Goal: Task Accomplishment & Management: Complete application form

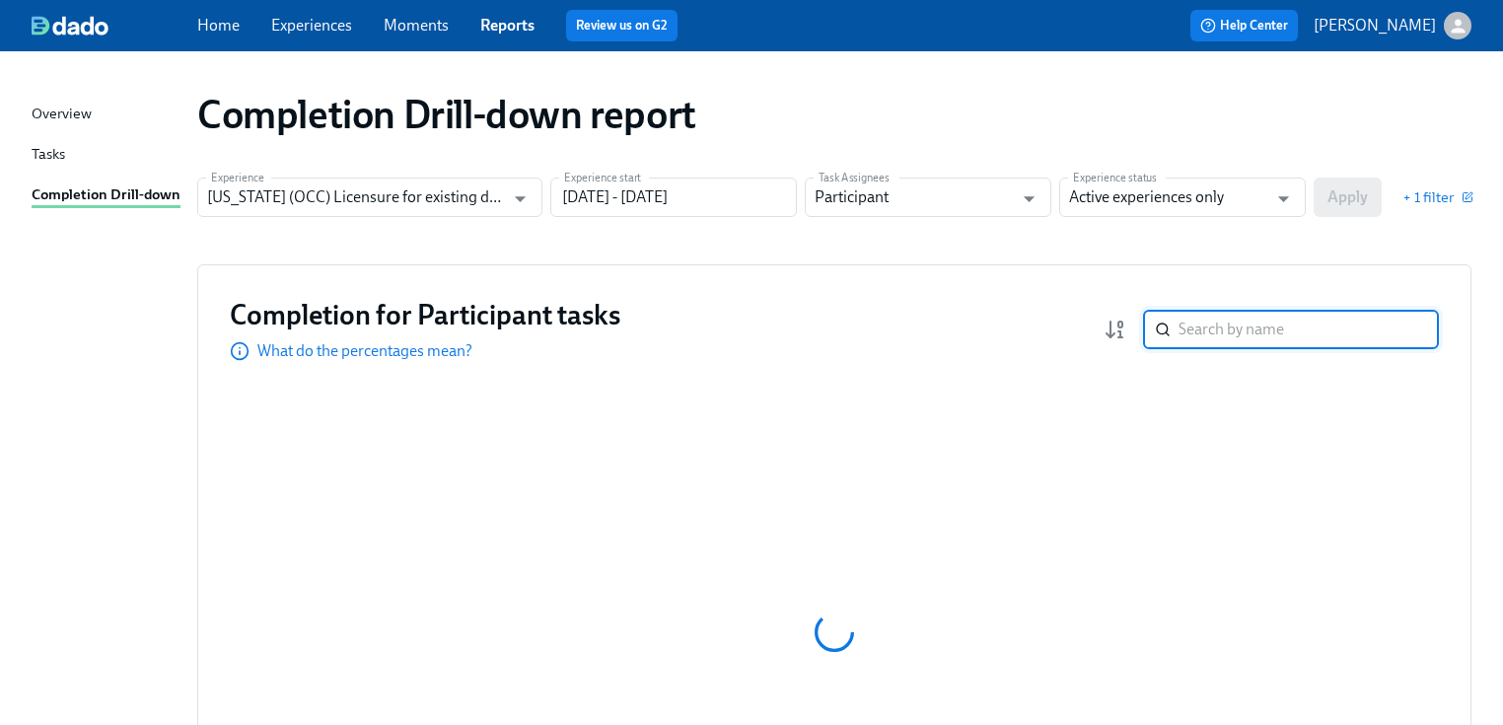
click at [1202, 323] on input "search" at bounding box center [1308, 329] width 260 height 39
type input "k"
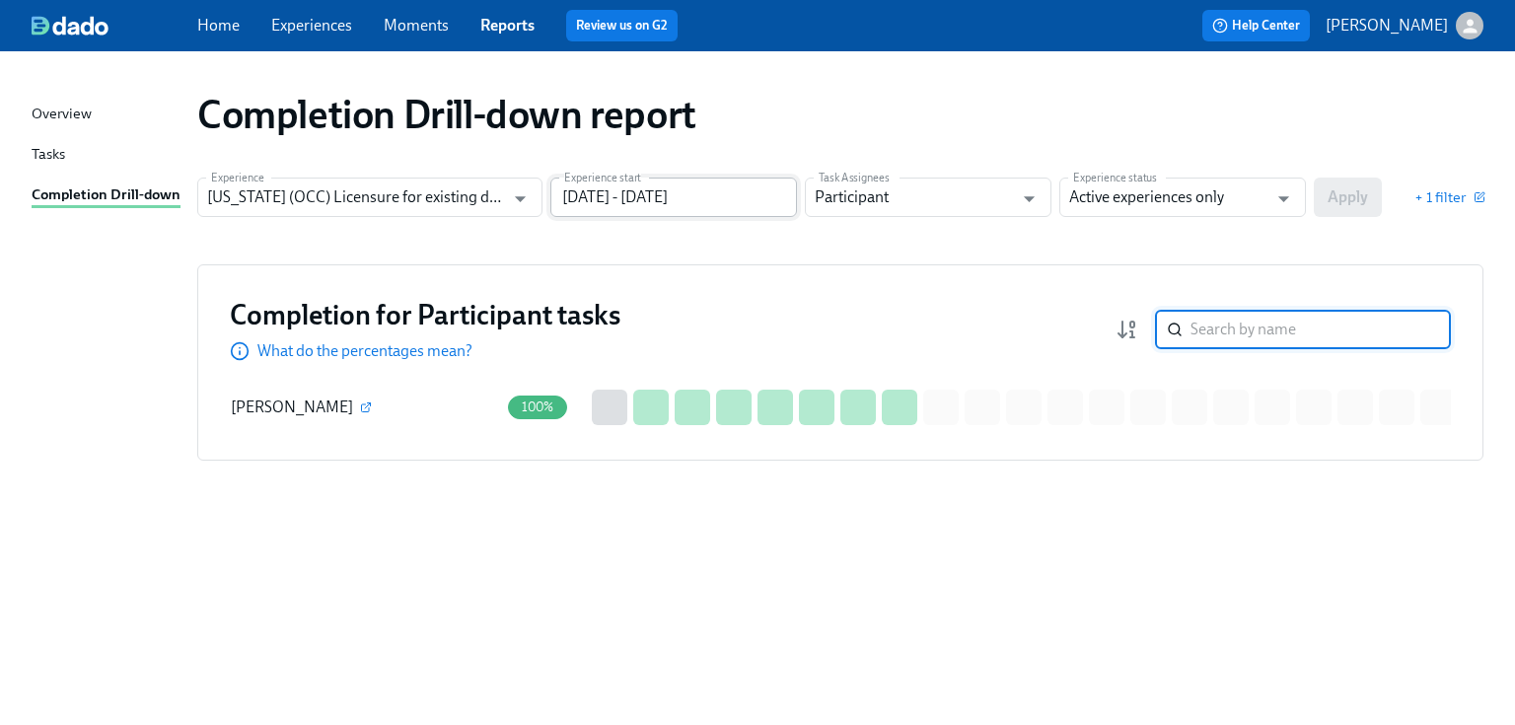
click at [775, 186] on input "06/30/2024 - 12/31/2024" at bounding box center [673, 197] width 247 height 39
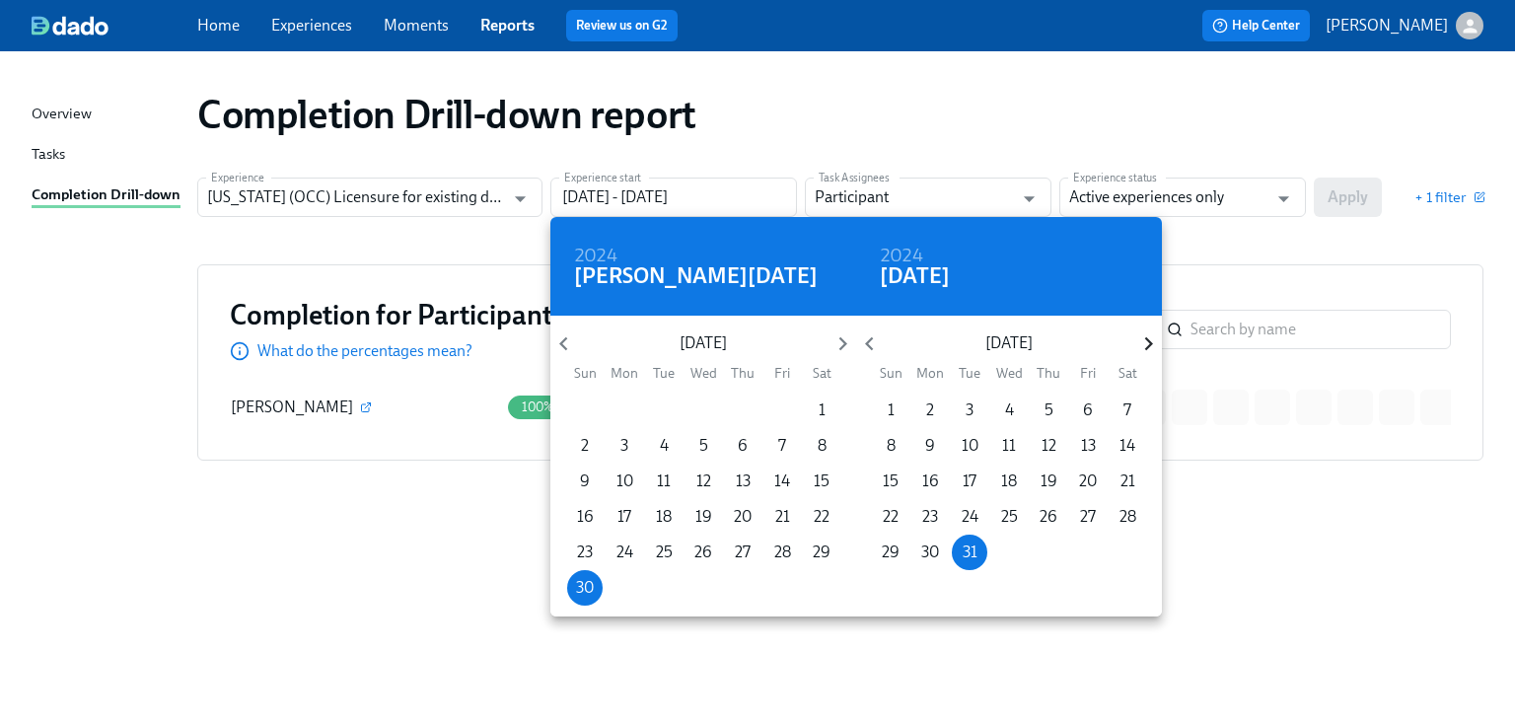
click at [1139, 343] on icon "button" at bounding box center [1148, 343] width 27 height 27
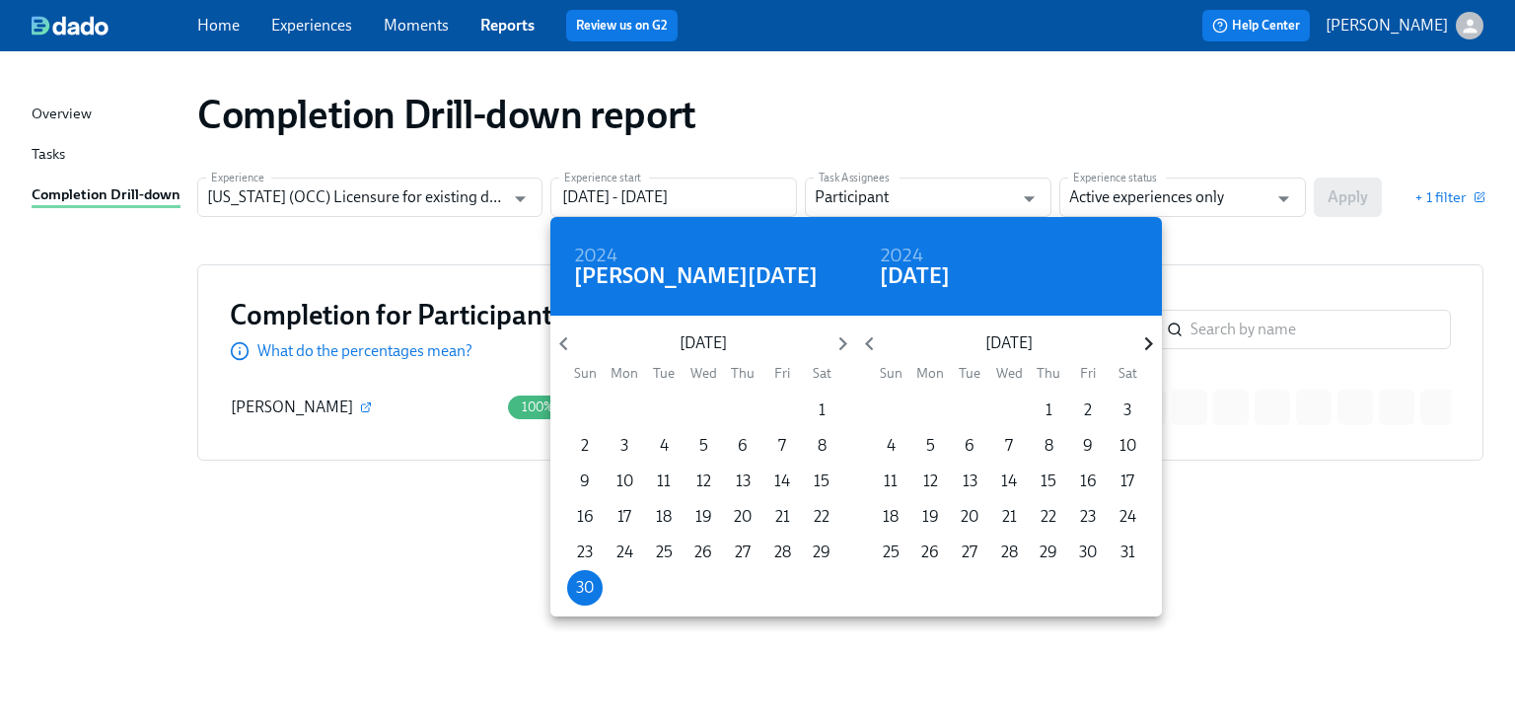
click at [1144, 340] on icon "button" at bounding box center [1148, 343] width 27 height 27
click at [1144, 339] on icon "button" at bounding box center [1148, 343] width 27 height 27
click at [879, 575] on button "31" at bounding box center [891, 588] width 36 height 36
type input "06/30/2024 - 08/31/2025"
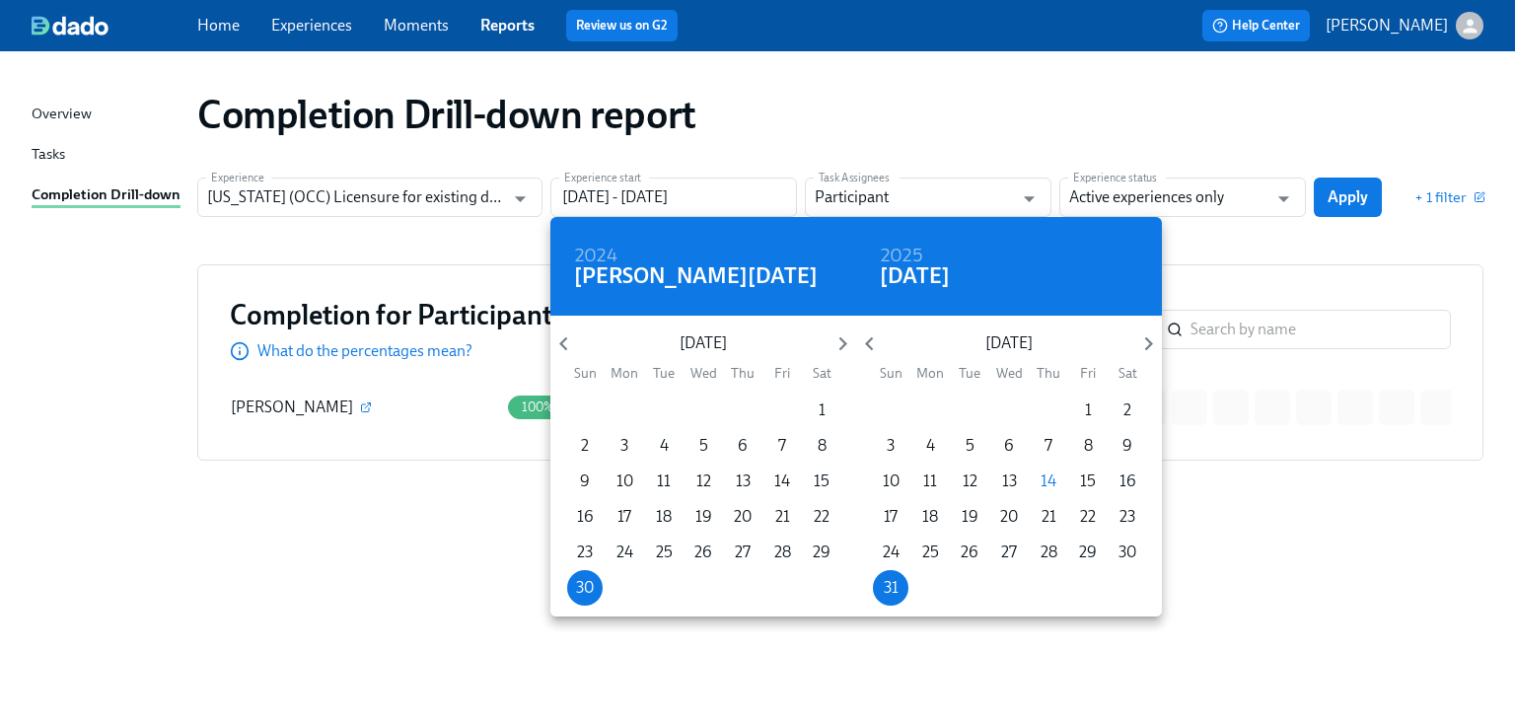
click at [1219, 236] on div at bounding box center [757, 362] width 1515 height 725
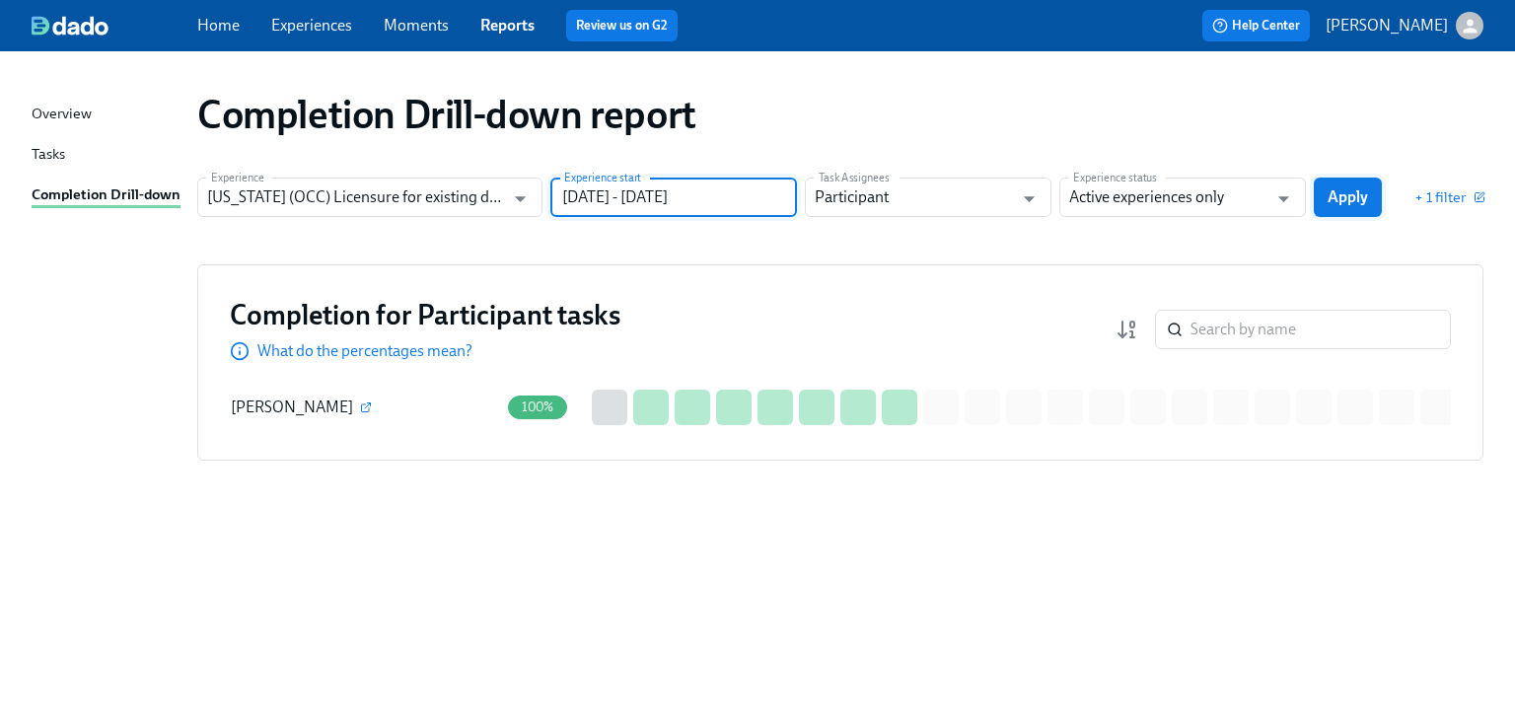
click at [1317, 194] on button "Apply" at bounding box center [1348, 197] width 68 height 39
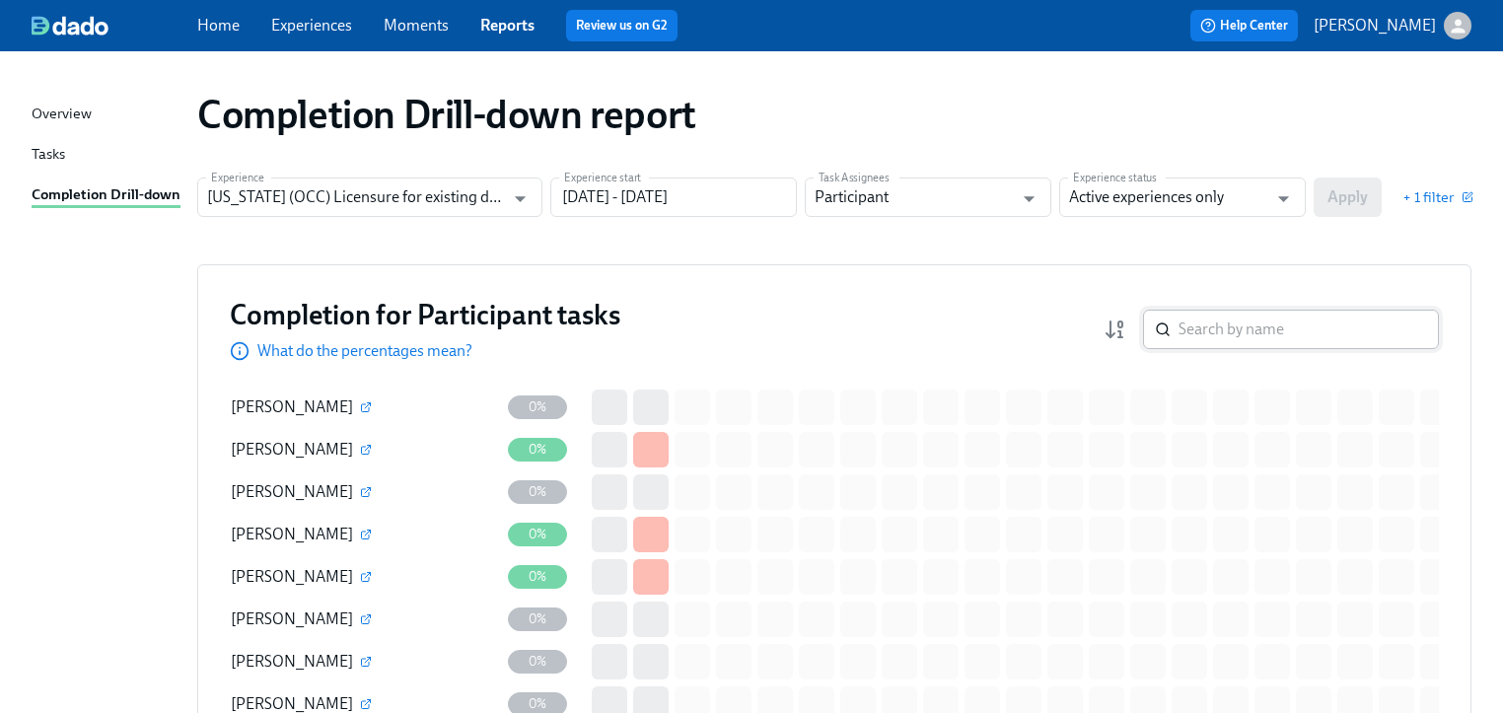
click at [1199, 327] on input "search" at bounding box center [1308, 329] width 260 height 39
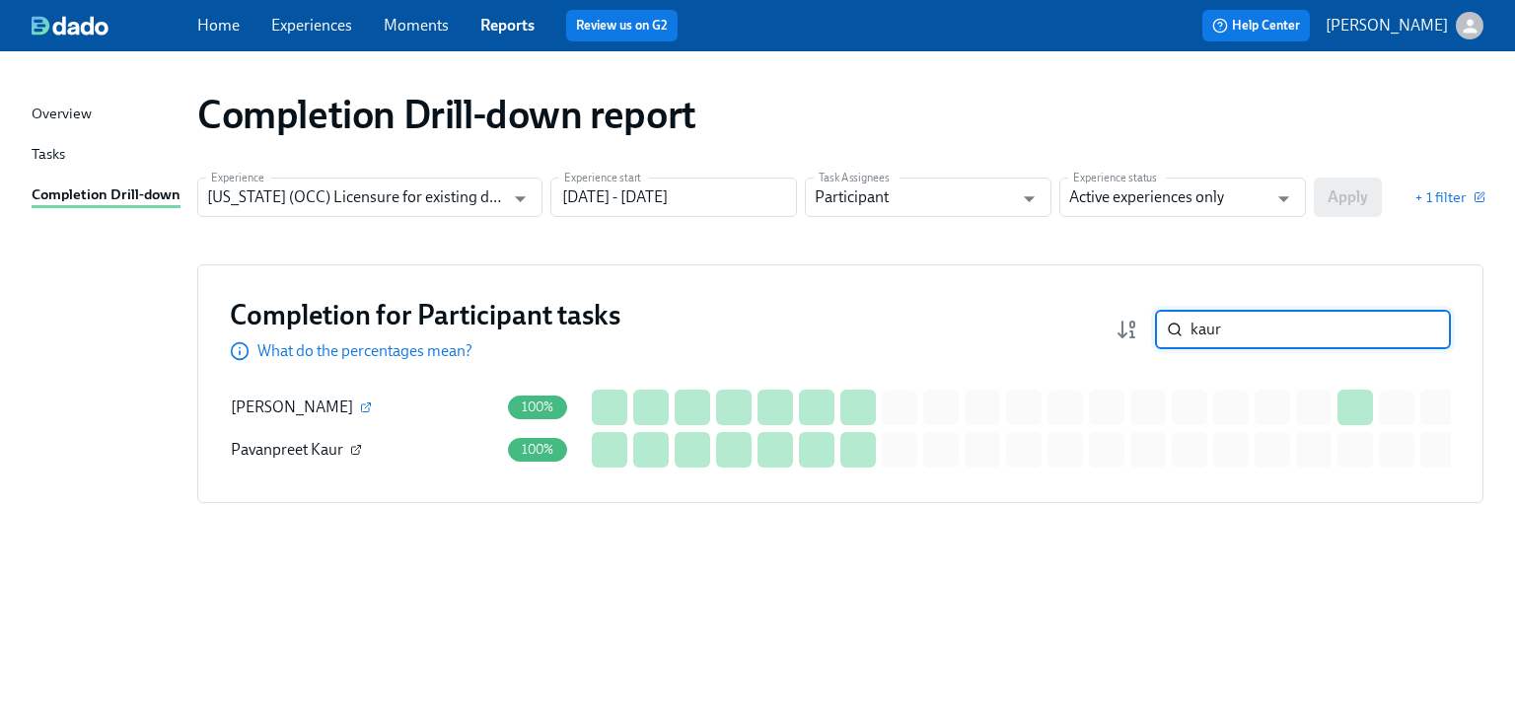
type input "kaur"
click at [355, 446] on icon "button" at bounding box center [356, 450] width 12 height 12
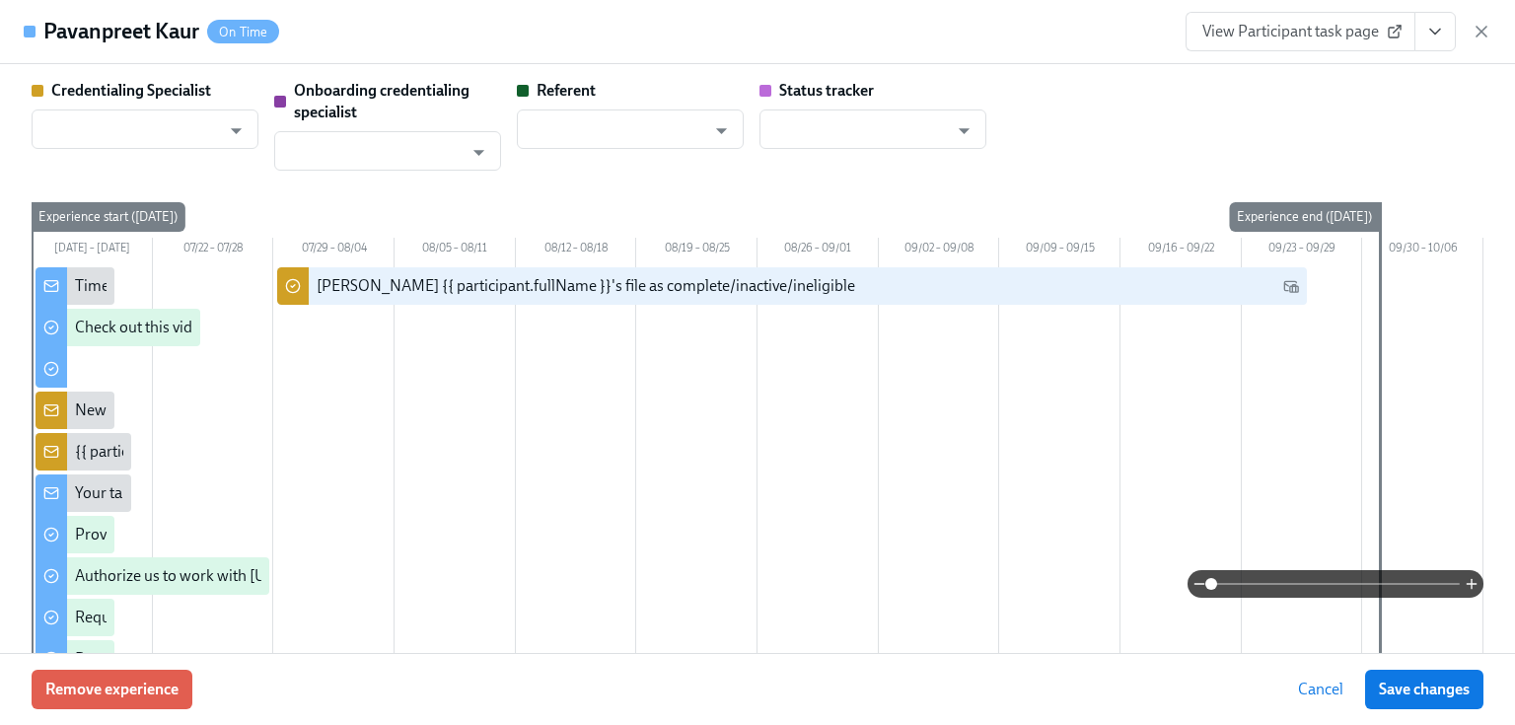
type input "[PERSON_NAME]"
type input "Gregory Trone"
type input "Dado Customer Support"
click at [1314, 32] on span "View Participant task page" at bounding box center [1300, 32] width 196 height 20
click at [1347, 31] on span "View Participant task page" at bounding box center [1300, 32] width 196 height 20
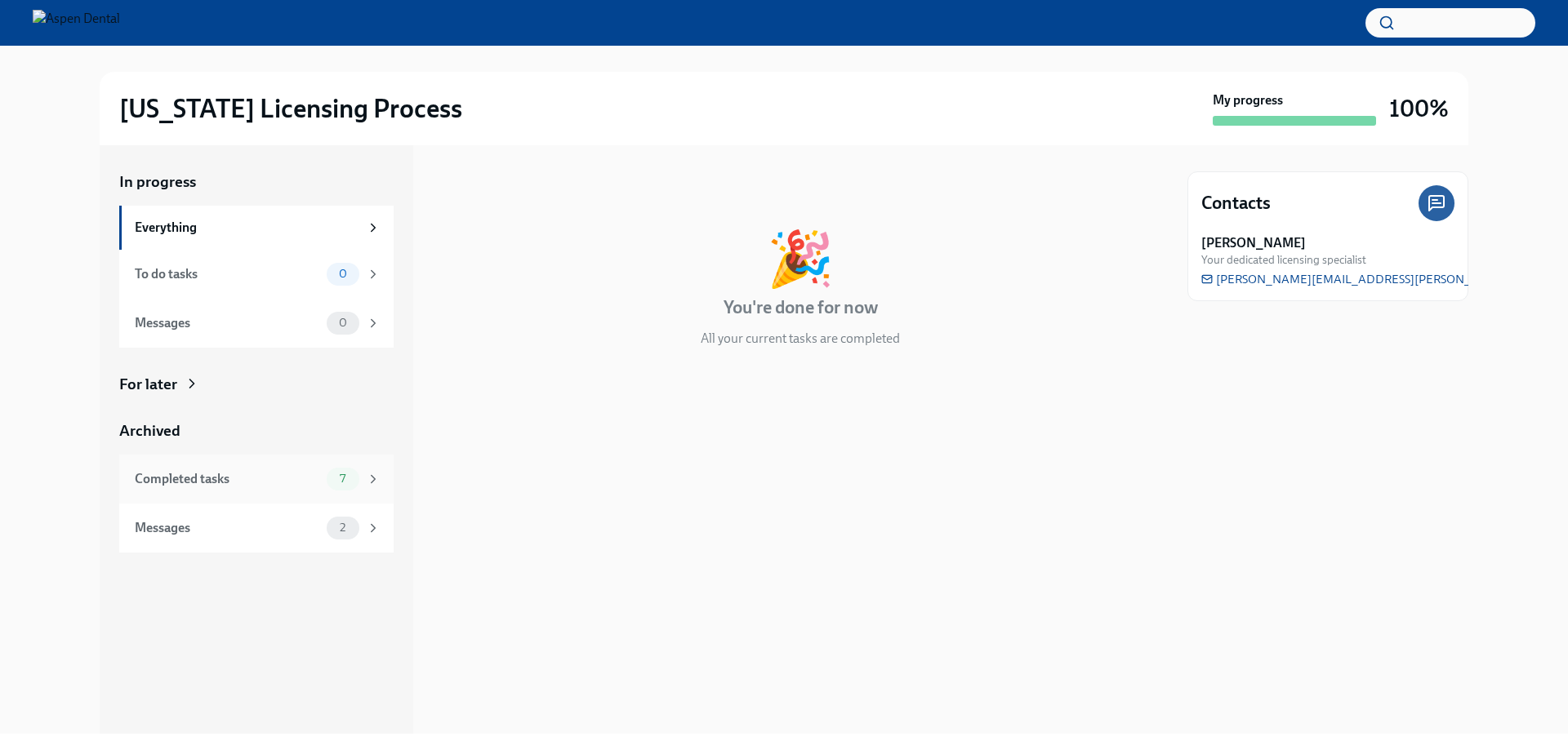
click at [186, 484] on div "Completed tasks" at bounding box center [228, 479] width 186 height 18
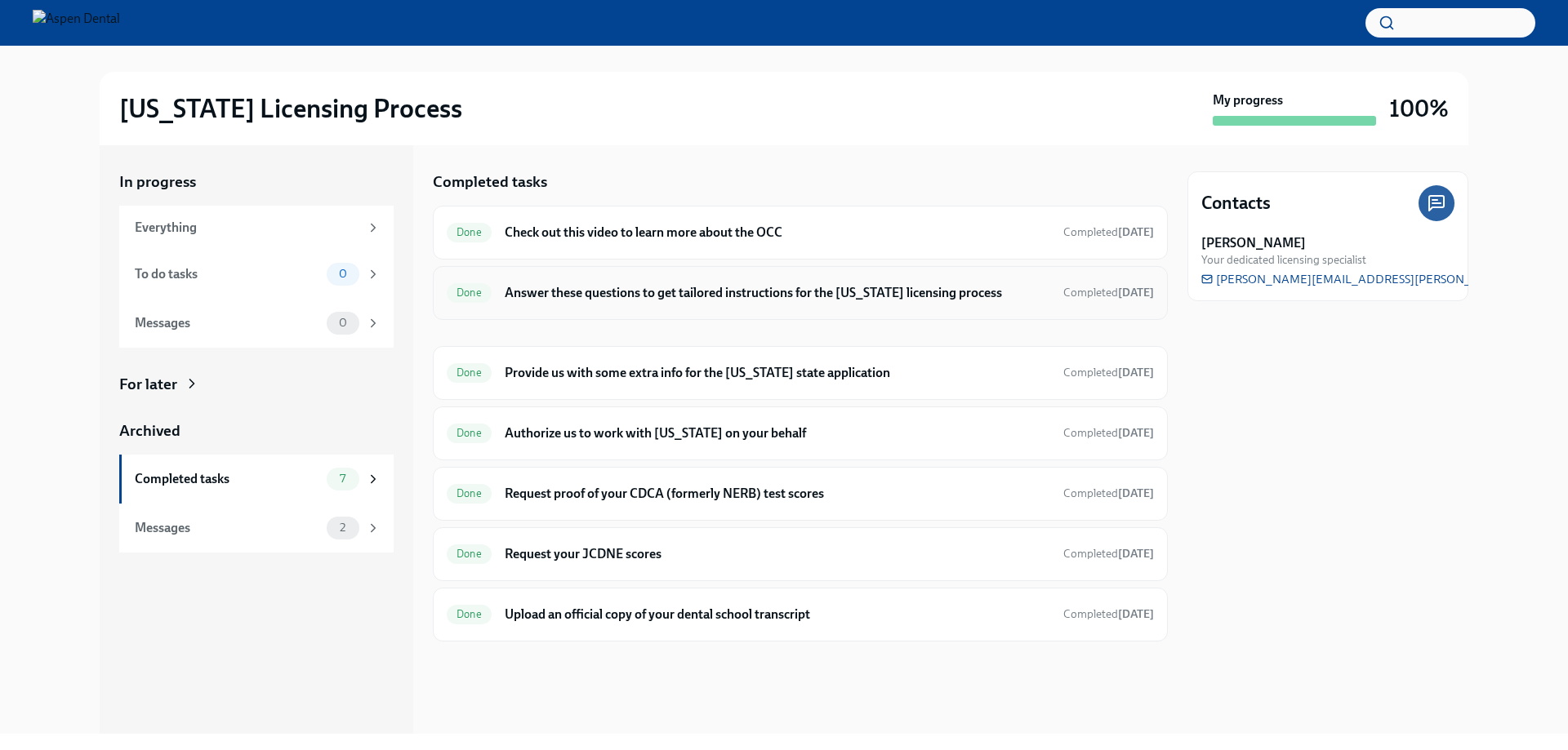
click at [622, 291] on h6 "Answer these questions to get tailored instructions for the [US_STATE] licensin…" at bounding box center [777, 293] width 546 height 18
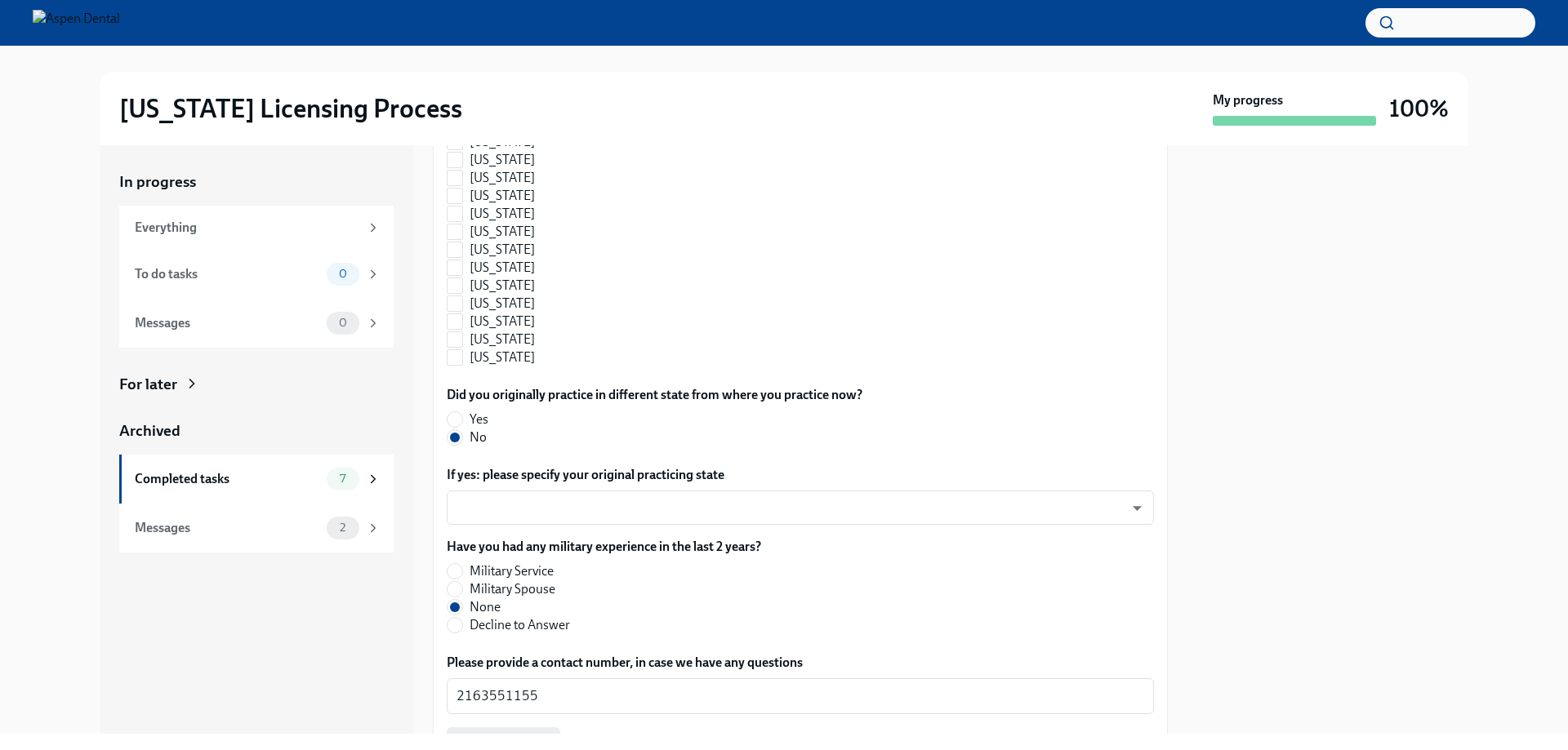
scroll to position [1725, 0]
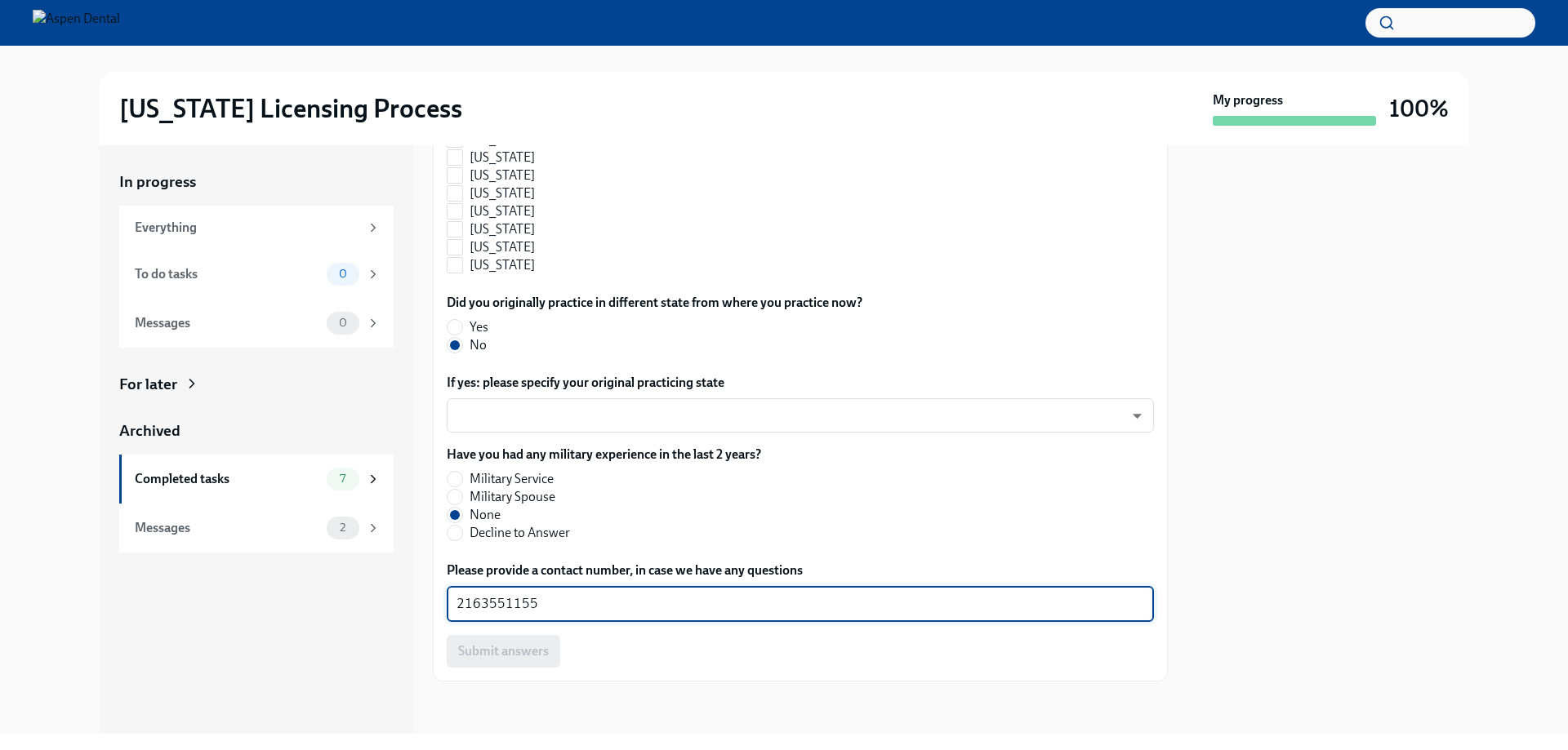
drag, startPoint x: 543, startPoint y: 599, endPoint x: 437, endPoint y: 603, distance: 106.1
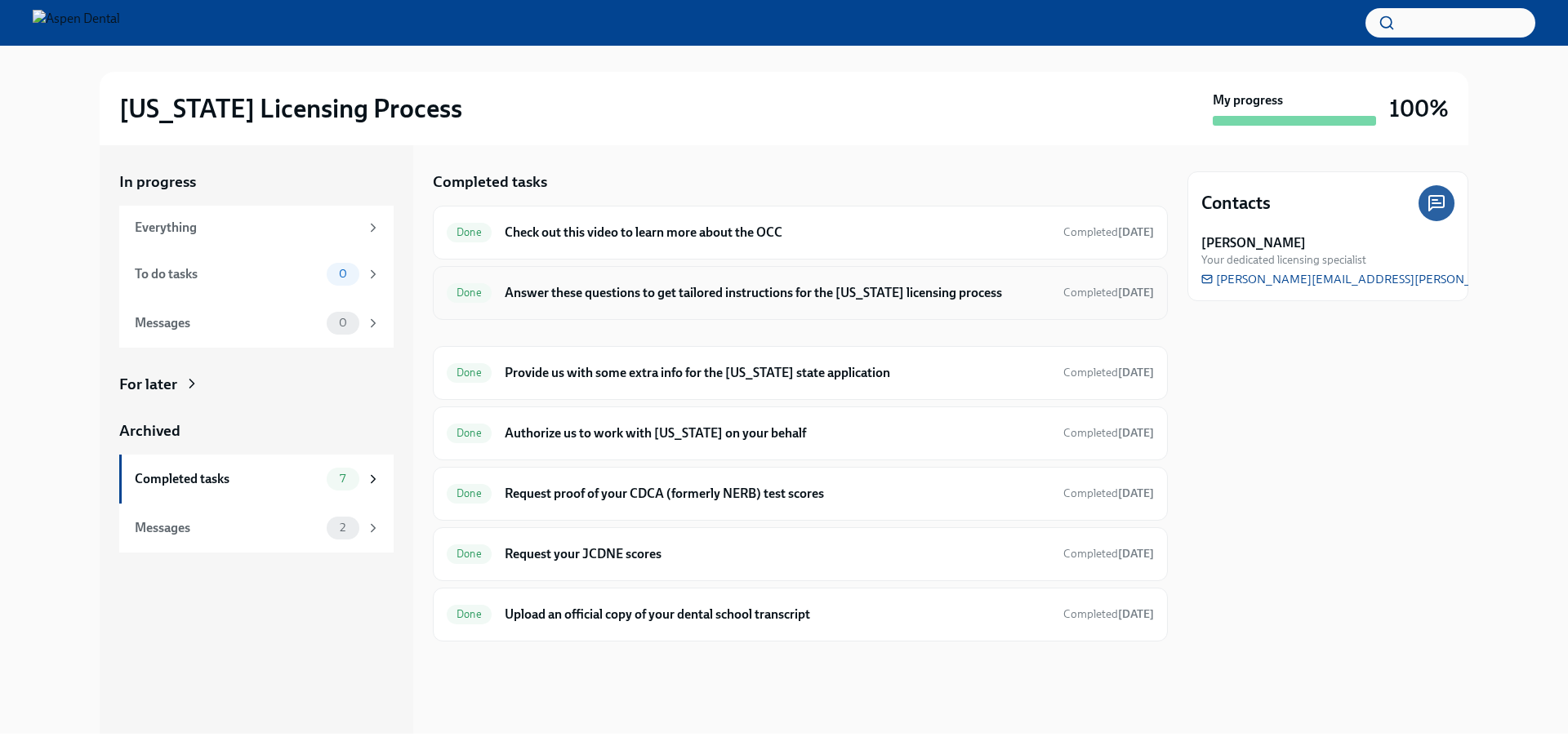
click at [572, 284] on h6 "Answer these questions to get tailored instructions for the [US_STATE] licensin…" at bounding box center [777, 293] width 546 height 18
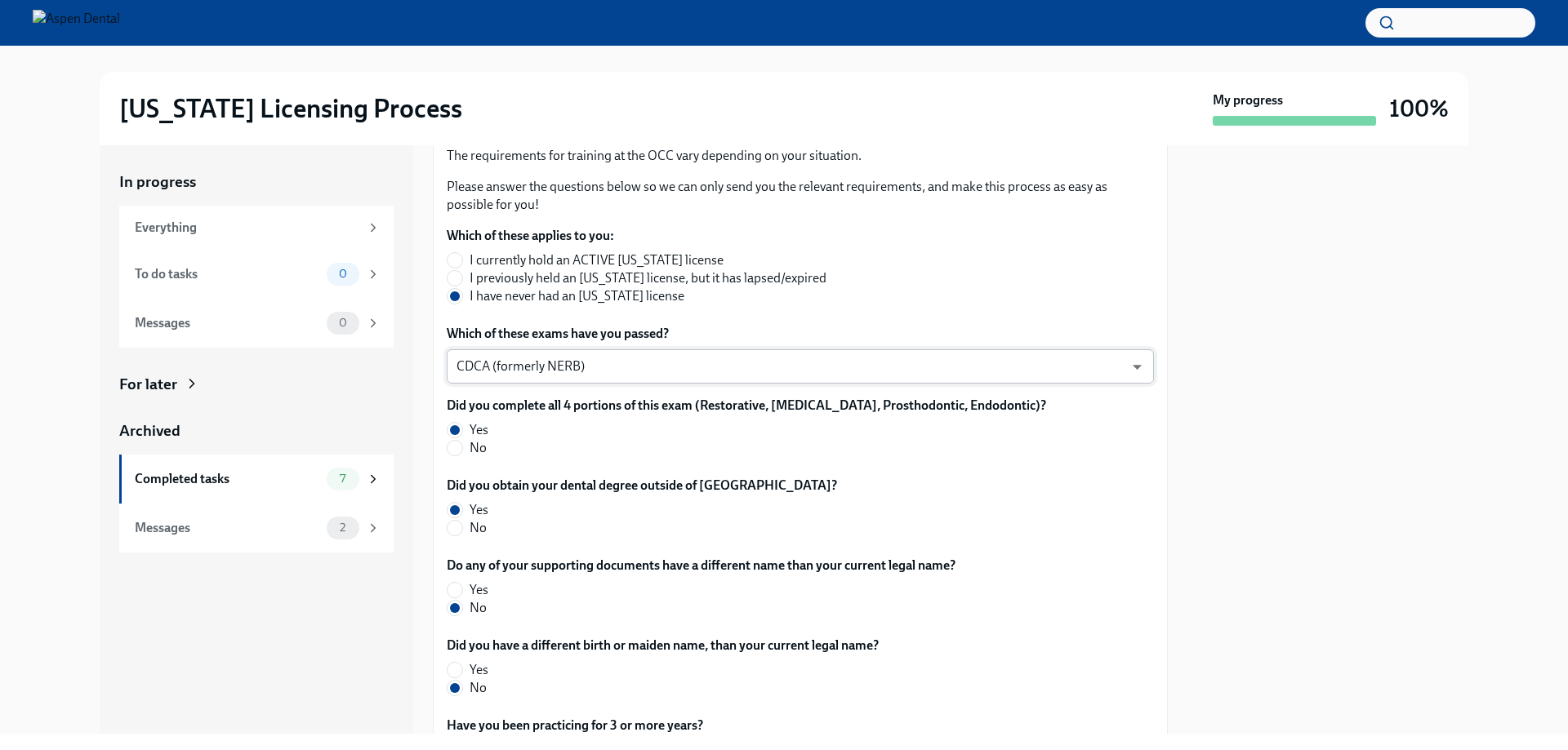
scroll to position [245, 0]
click at [202, 488] on div "Completed tasks 7" at bounding box center [258, 479] width 246 height 23
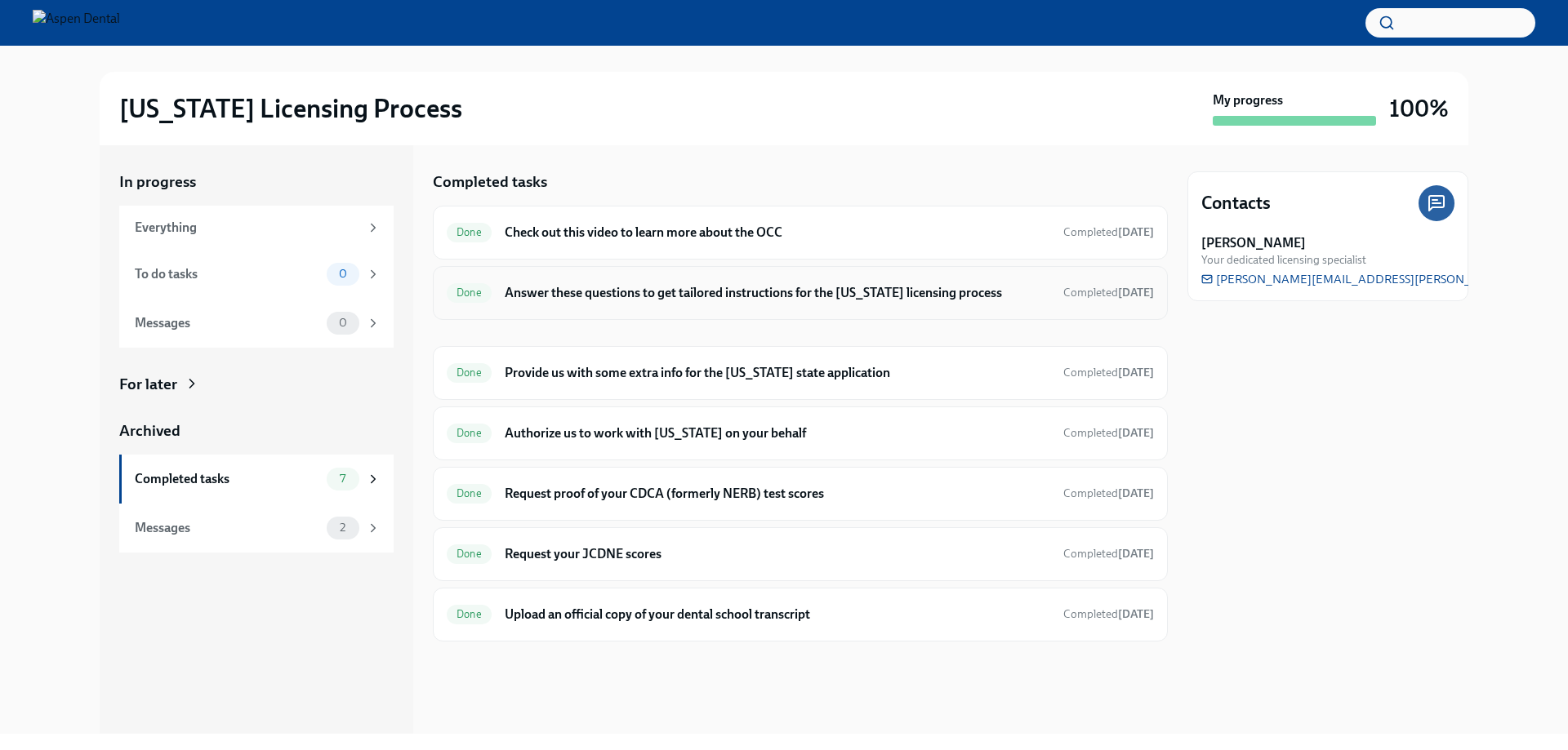
click at [632, 289] on h6 "Answer these questions to get tailored instructions for the [US_STATE] licensin…" at bounding box center [777, 293] width 546 height 18
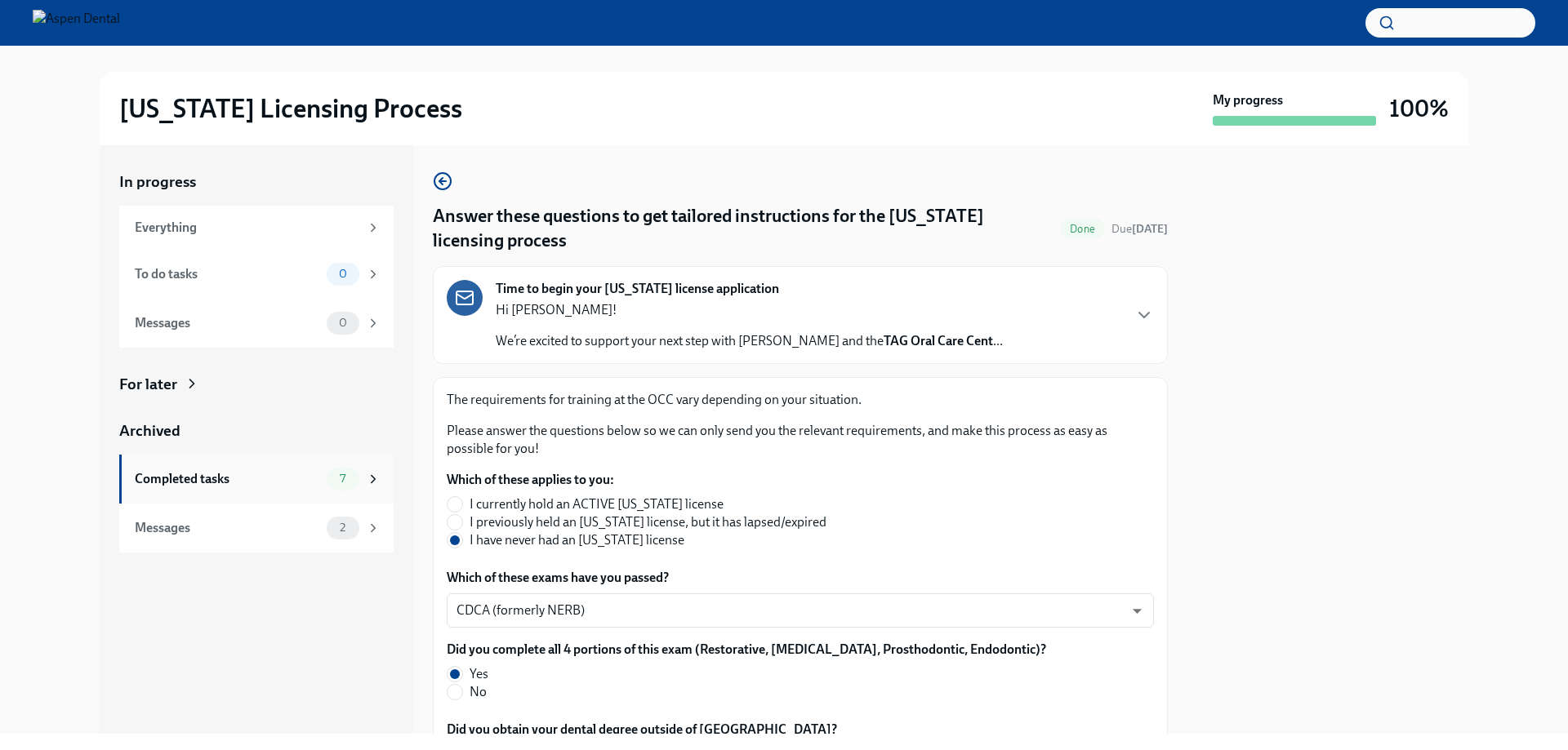
click at [177, 471] on div "Completed tasks" at bounding box center [228, 479] width 186 height 18
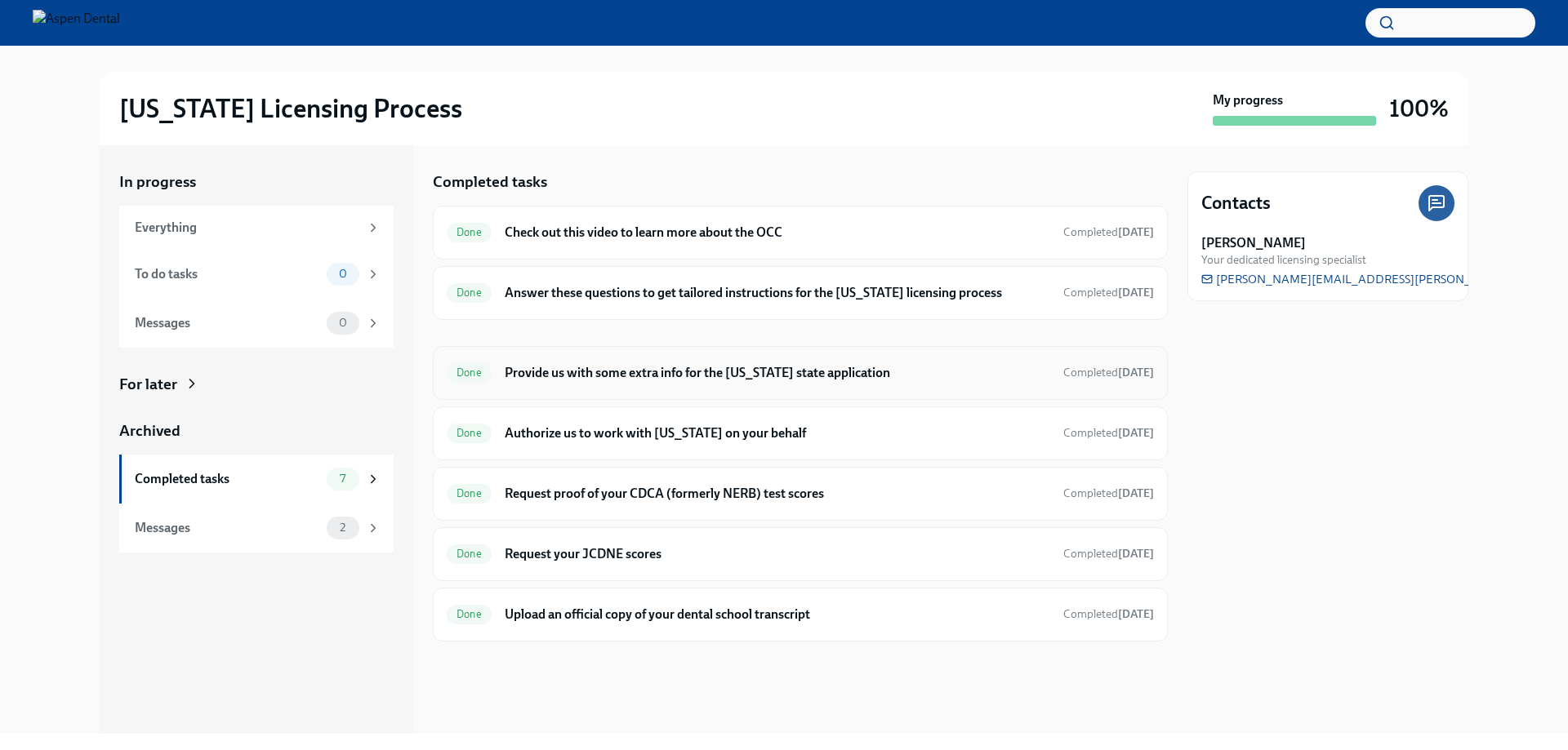
click at [625, 365] on h6 "Provide us with some extra info for the [US_STATE] state application" at bounding box center [777, 373] width 546 height 18
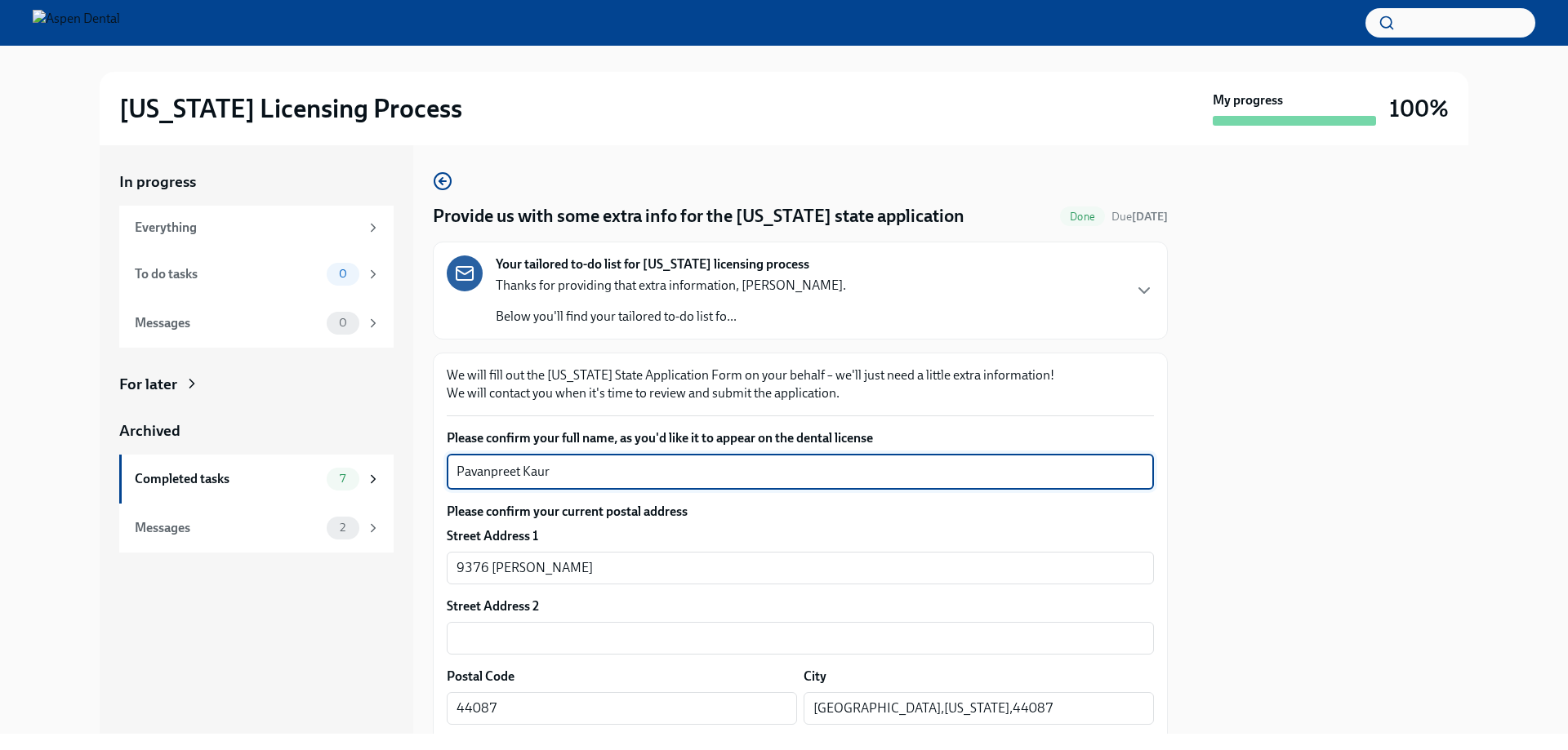
drag, startPoint x: 571, startPoint y: 473, endPoint x: 418, endPoint y: 477, distance: 153.1
click at [418, 477] on div "In progress Everything To do tasks 0 Messages 0 For later Archived Completed ta…" at bounding box center [784, 440] width 1369 height 589
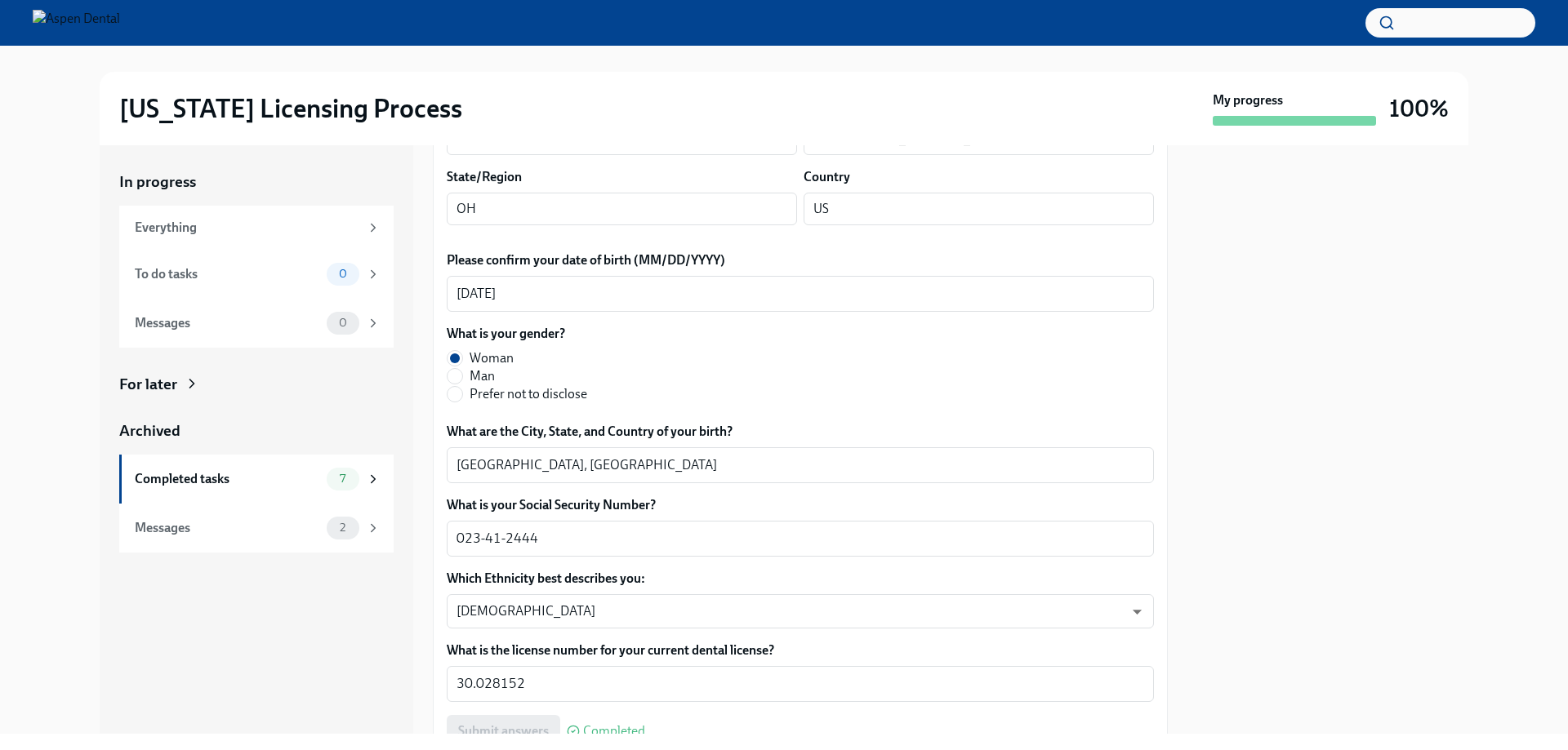
scroll to position [571, 0]
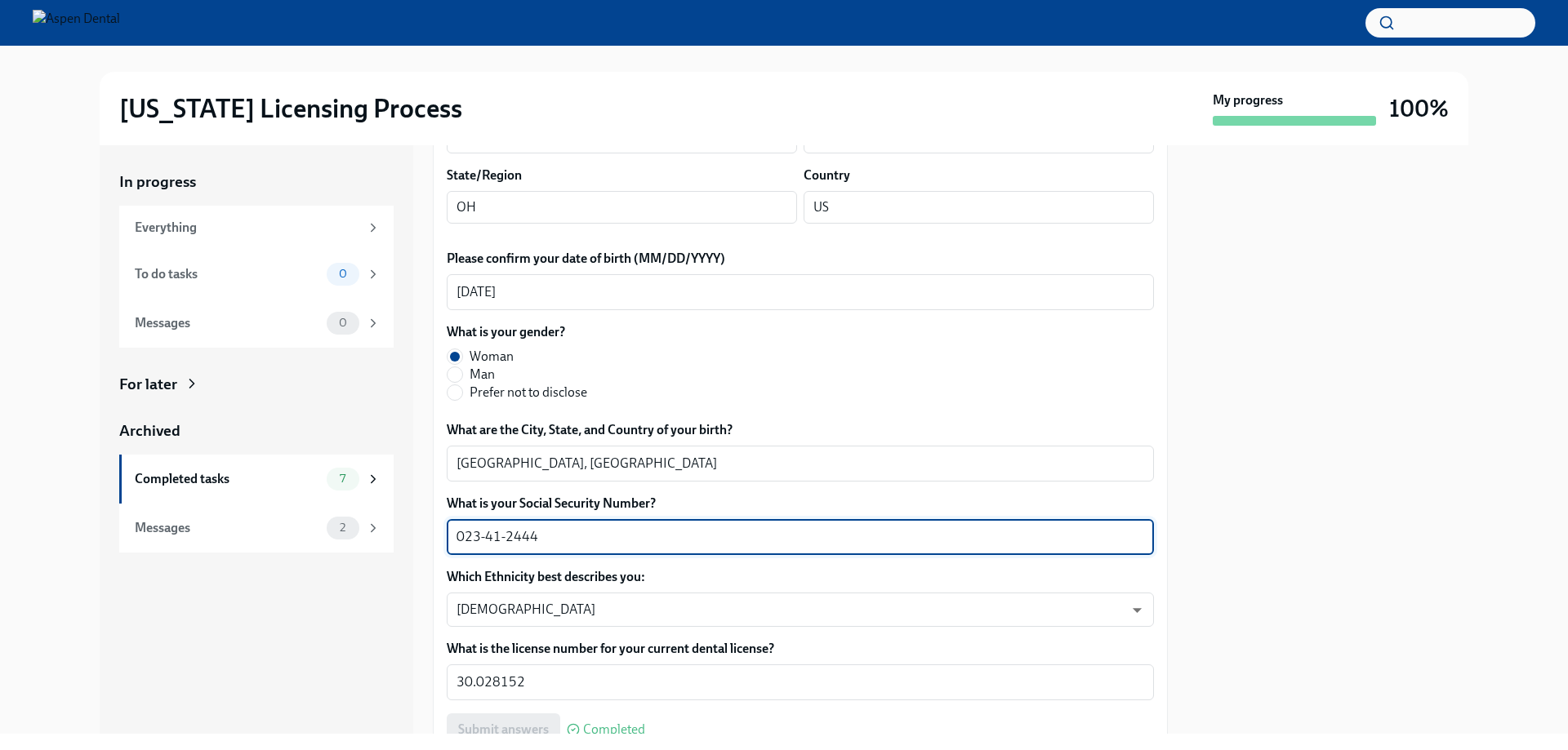
drag, startPoint x: 476, startPoint y: 538, endPoint x: 436, endPoint y: 543, distance: 40.3
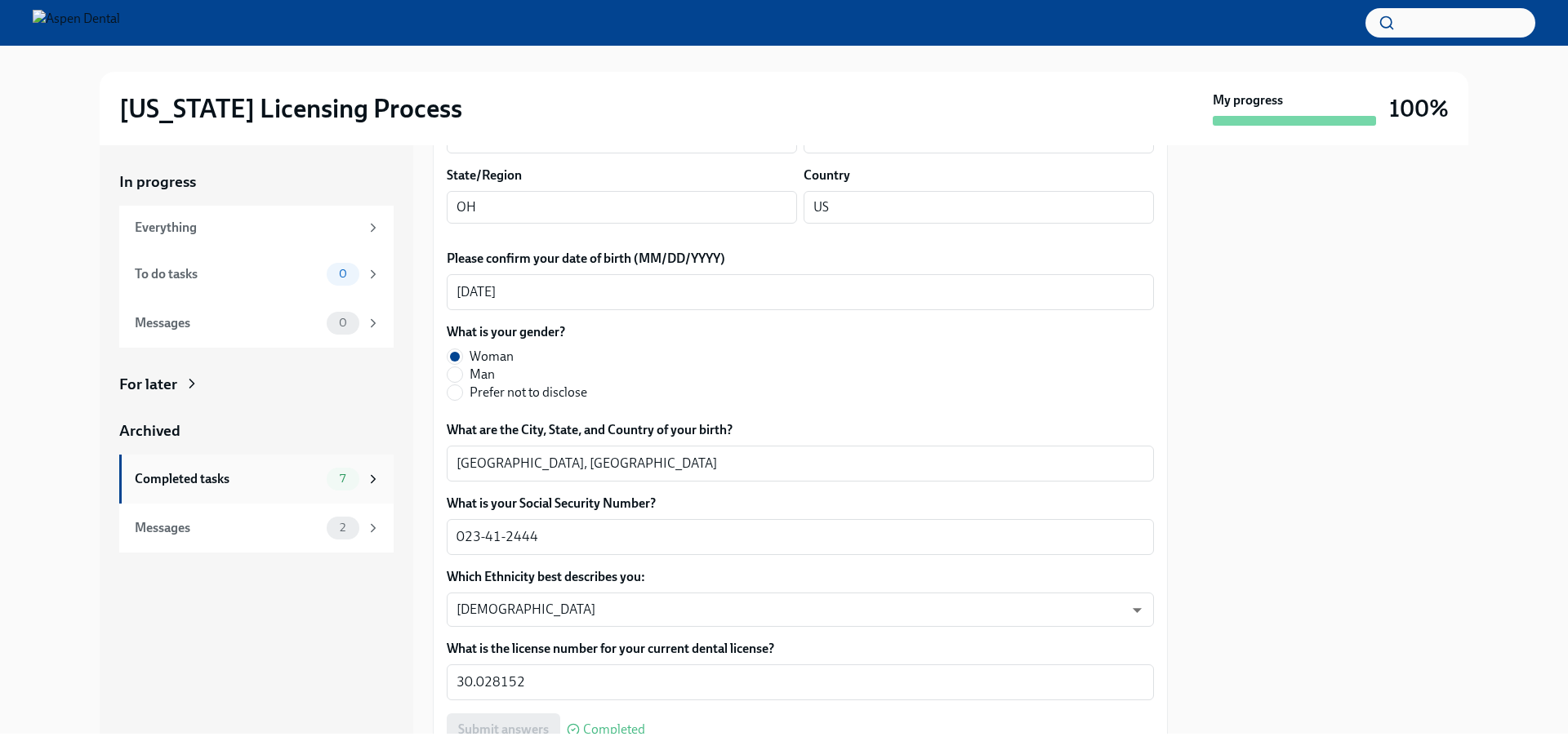
click at [202, 482] on div "Completed tasks" at bounding box center [228, 479] width 186 height 18
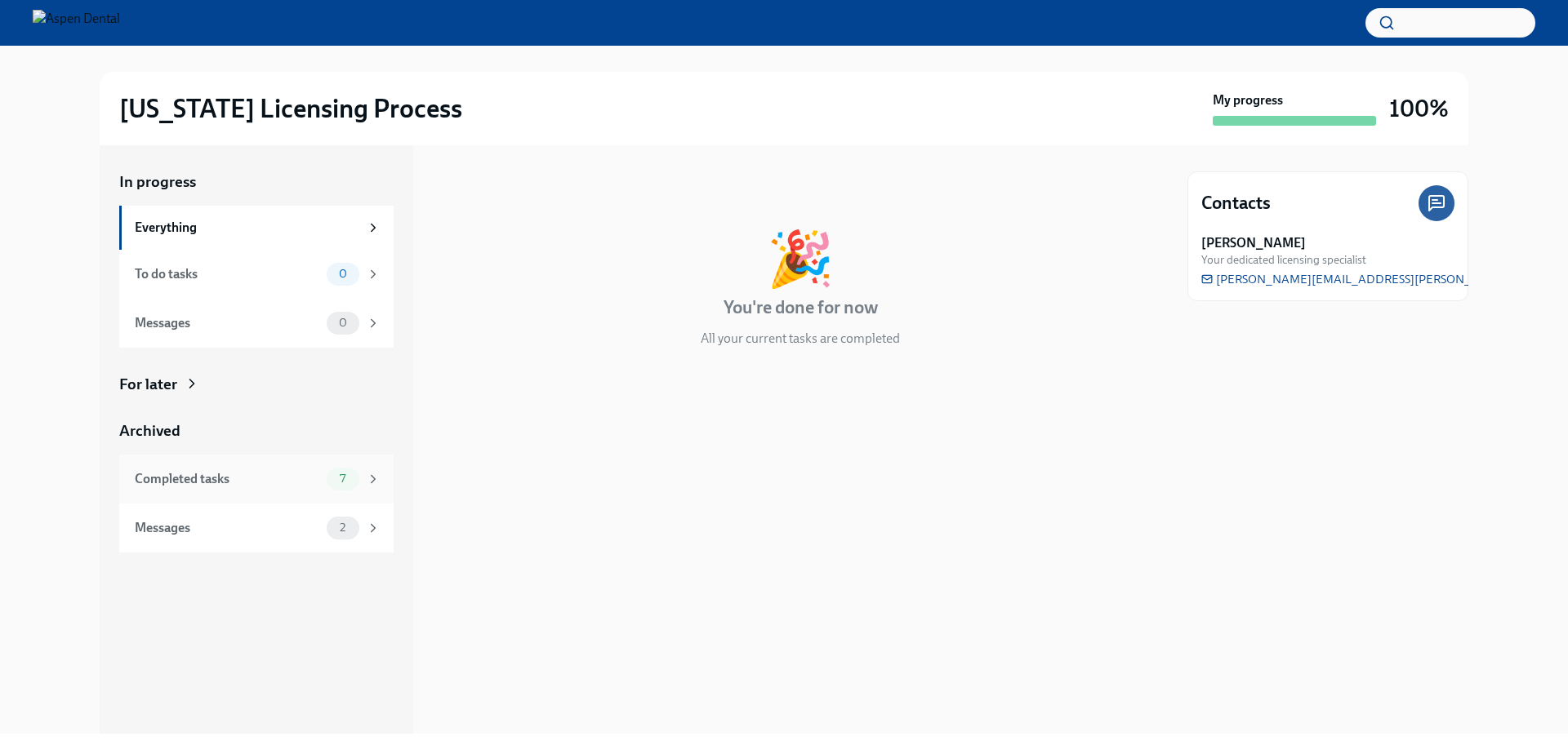
click at [226, 471] on div "Completed tasks" at bounding box center [228, 479] width 186 height 18
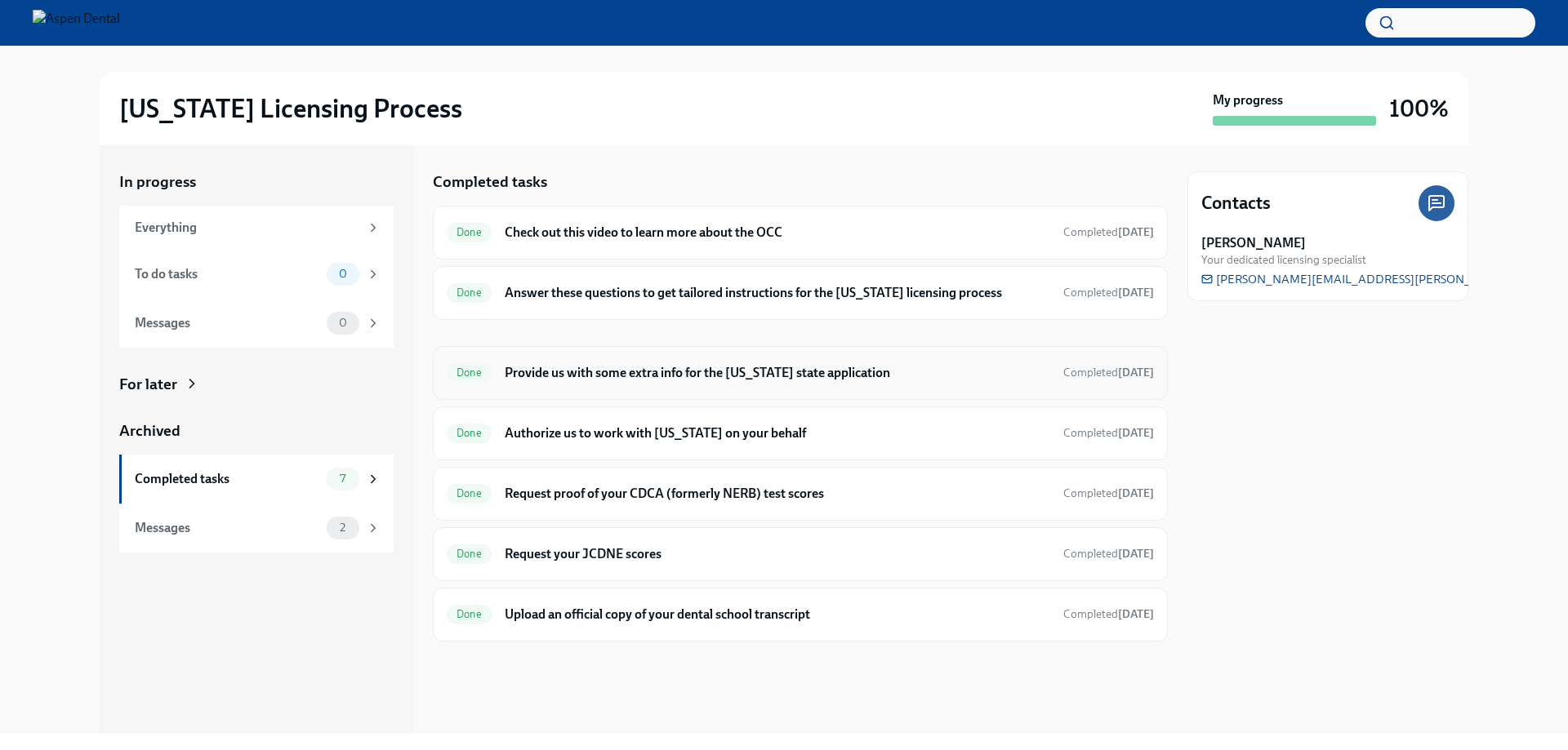
click at [741, 367] on h6 "Provide us with some extra info for the [US_STATE] state application" at bounding box center [777, 373] width 546 height 18
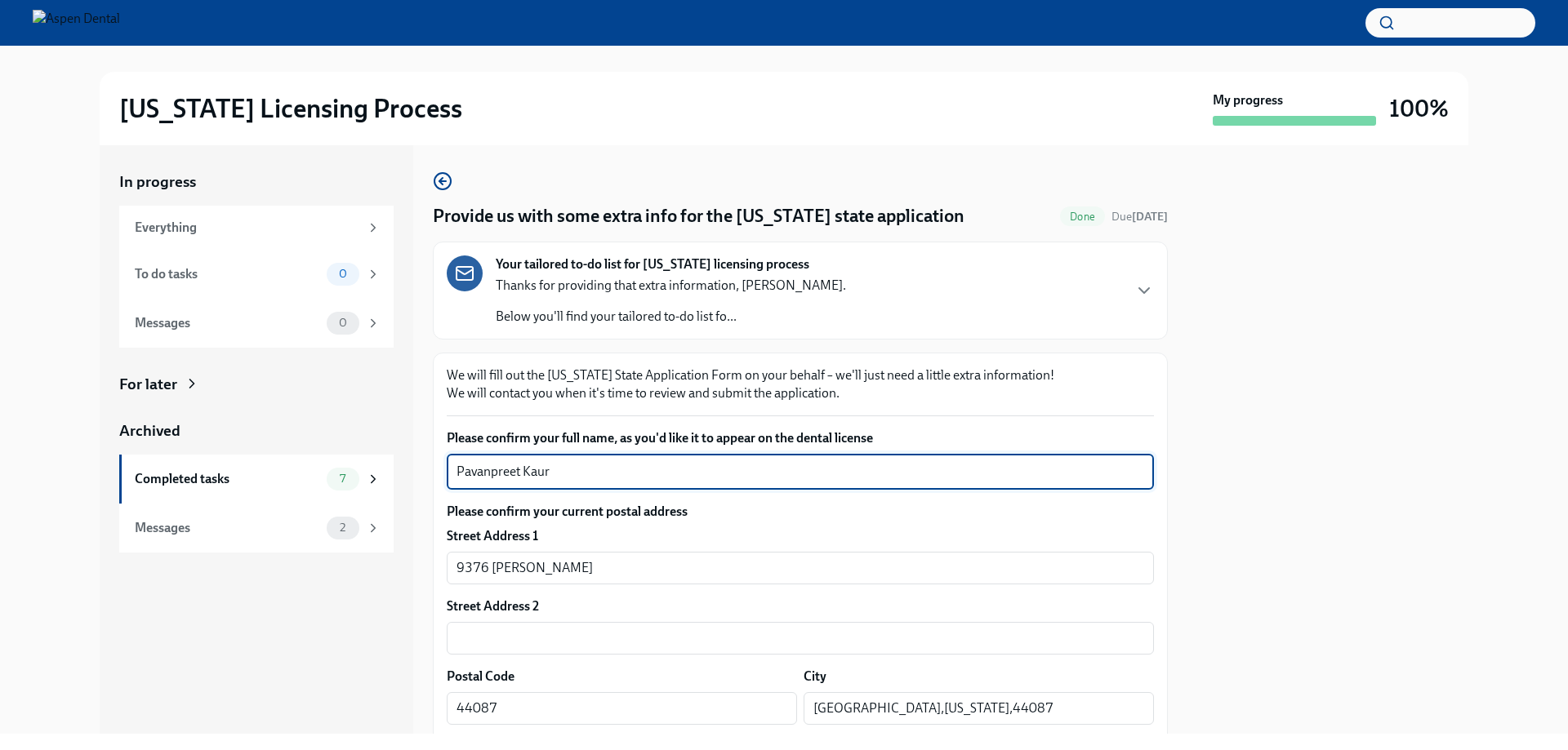
drag, startPoint x: 562, startPoint y: 469, endPoint x: 423, endPoint y: 473, distance: 139.1
click at [384, 469] on div "In progress Everything To do tasks 0 Messages 0 For later Archived Completed ta…" at bounding box center [784, 440] width 1369 height 589
